Goal: Find specific page/section: Find specific page/section

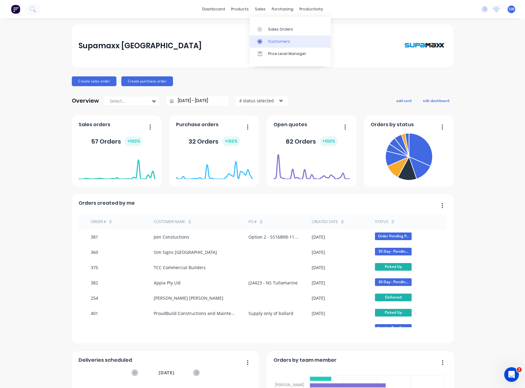
click at [275, 43] on div "Customers" at bounding box center [279, 42] width 22 height 6
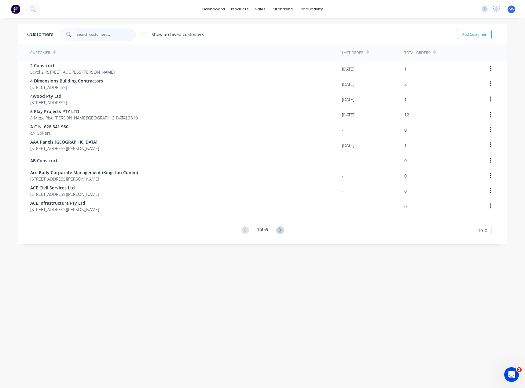
click at [108, 36] on input "text" at bounding box center [107, 34] width 60 height 12
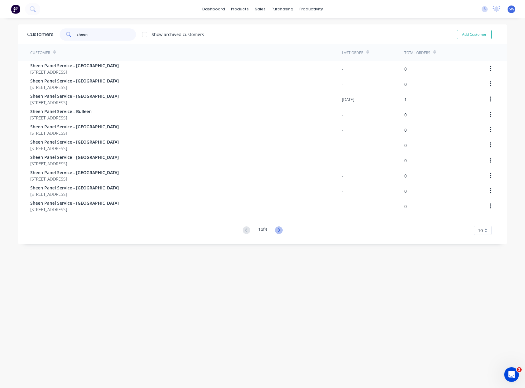
type input "sheen"
click at [278, 229] on icon at bounding box center [279, 230] width 2 height 4
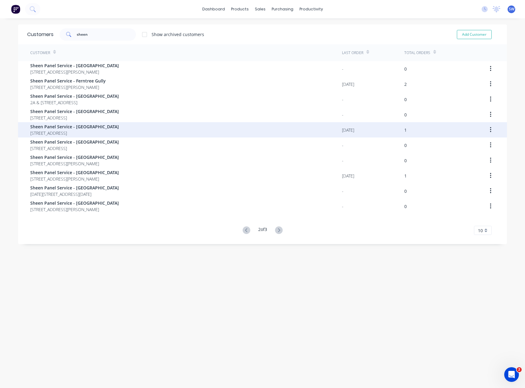
click at [107, 127] on span "Sheen Panel Service - [GEOGRAPHIC_DATA]" at bounding box center [74, 126] width 89 height 6
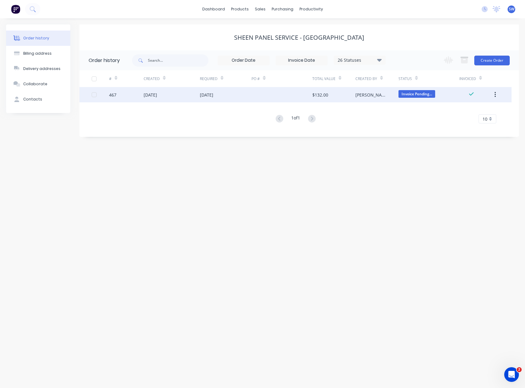
click at [281, 99] on div at bounding box center [281, 94] width 61 height 15
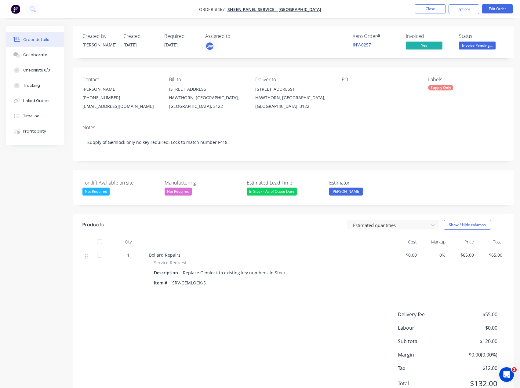
click at [358, 44] on link "INV-0257" at bounding box center [362, 45] width 18 height 6
click at [424, 9] on button "Close" at bounding box center [430, 8] width 31 height 9
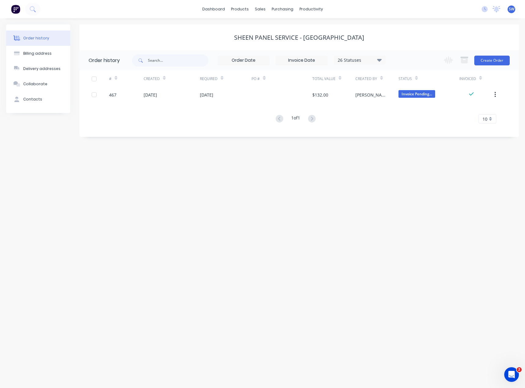
click at [367, 15] on div "dashboard products sales purchasing productivity dashboard products Product Cat…" at bounding box center [262, 9] width 525 height 18
click at [210, 9] on link "dashboard" at bounding box center [213, 9] width 29 height 9
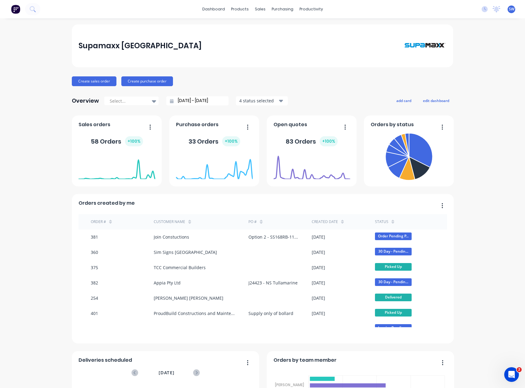
click at [159, 6] on div "dashboard products sales purchasing productivity dashboard products Product Cat…" at bounding box center [262, 9] width 525 height 18
